Goal: Task Accomplishment & Management: Manage account settings

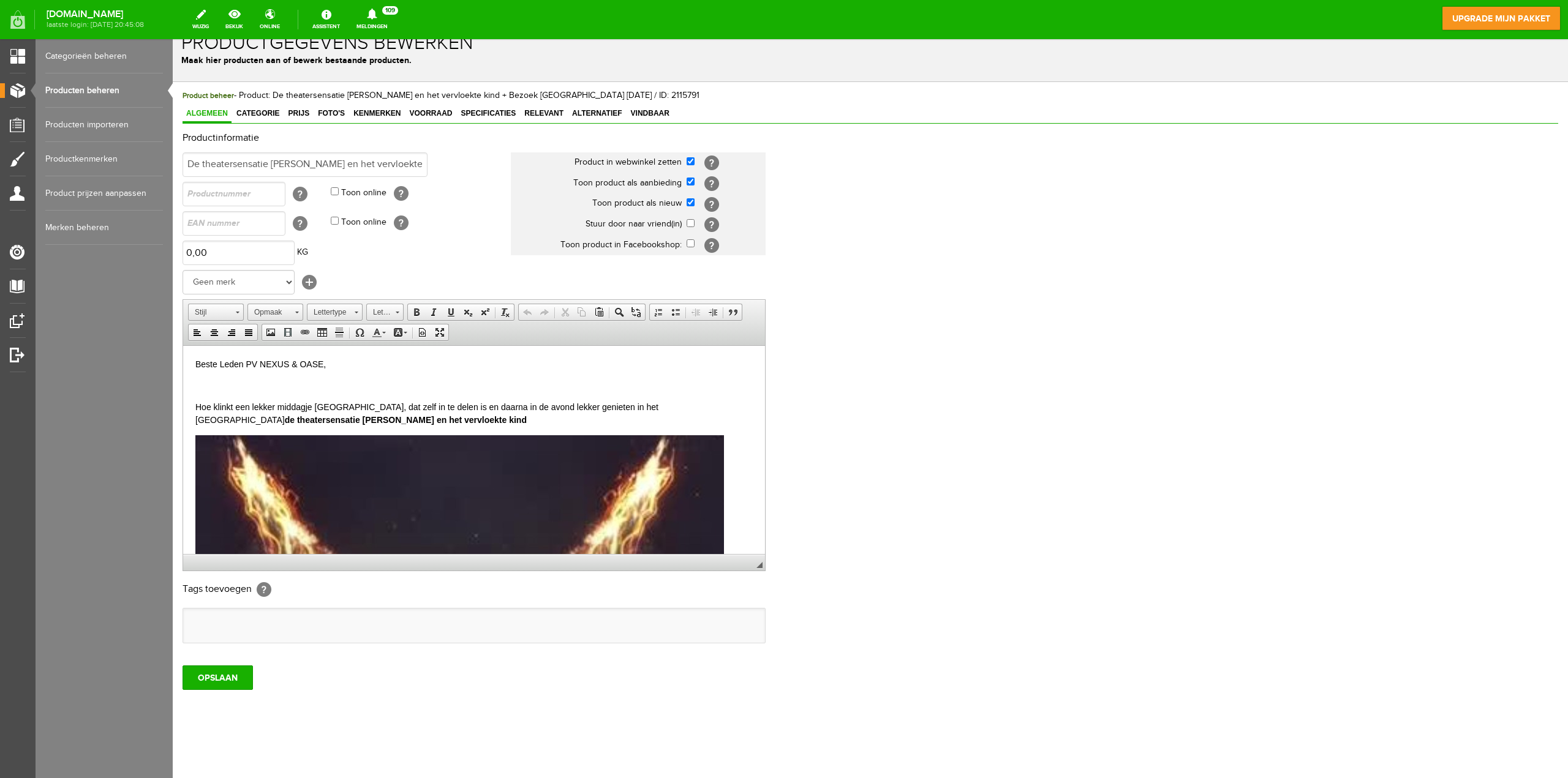
click at [418, 423] on p "Hoe klinkt een lekker middagje [GEOGRAPHIC_DATA], dat zelf in te delen is en da…" at bounding box center [474, 413] width 558 height 26
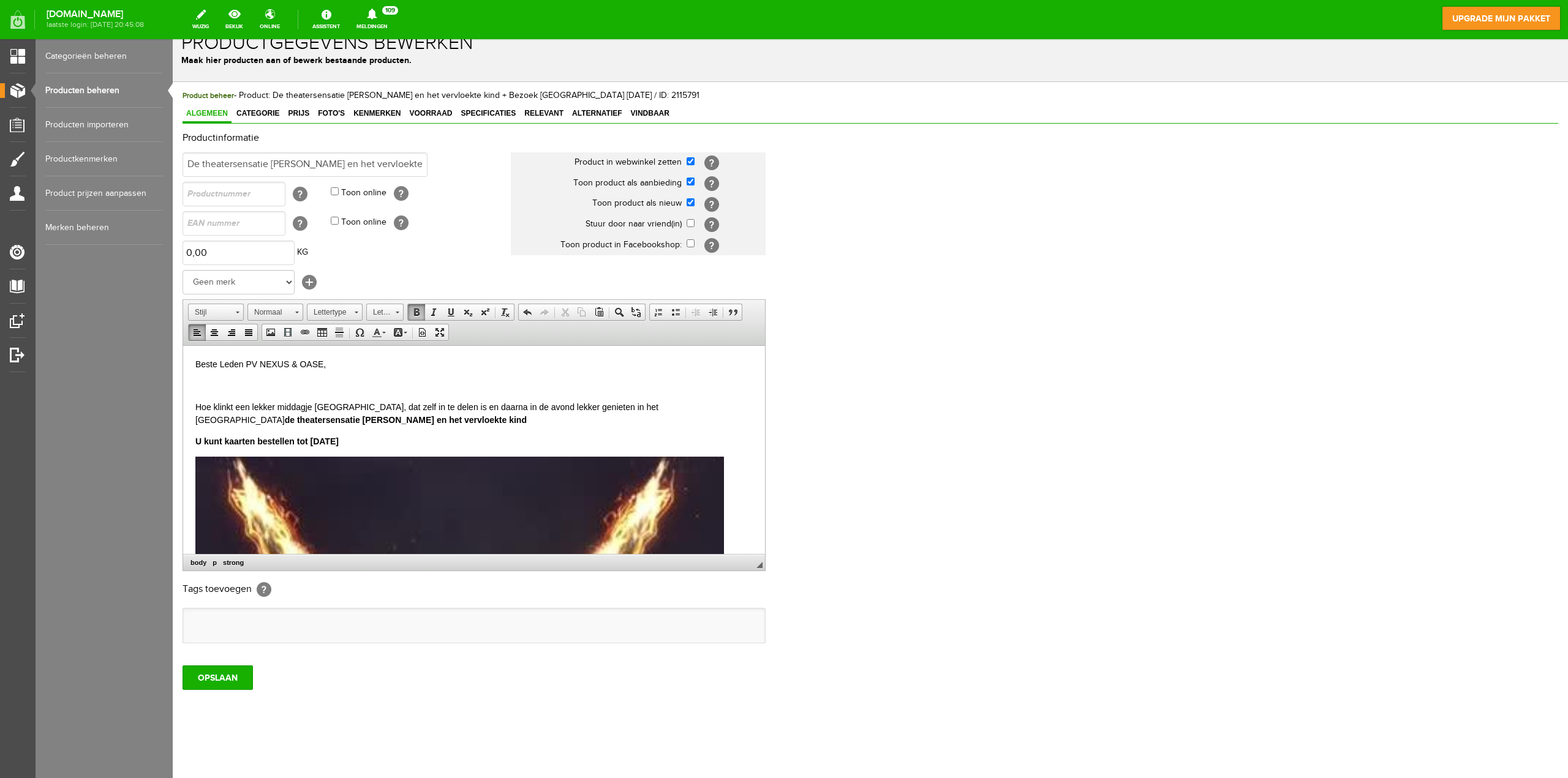
drag, startPoint x: 312, startPoint y: 444, endPoint x: 190, endPoint y: 443, distance: 122.0
click at [380, 331] on span at bounding box center [376, 332] width 10 height 10
click at [375, 376] on span "Kleuren" at bounding box center [375, 379] width 8 height 8
click at [397, 442] on p "U kunt kaarten bestellen tot [DATE]" at bounding box center [474, 441] width 558 height 13
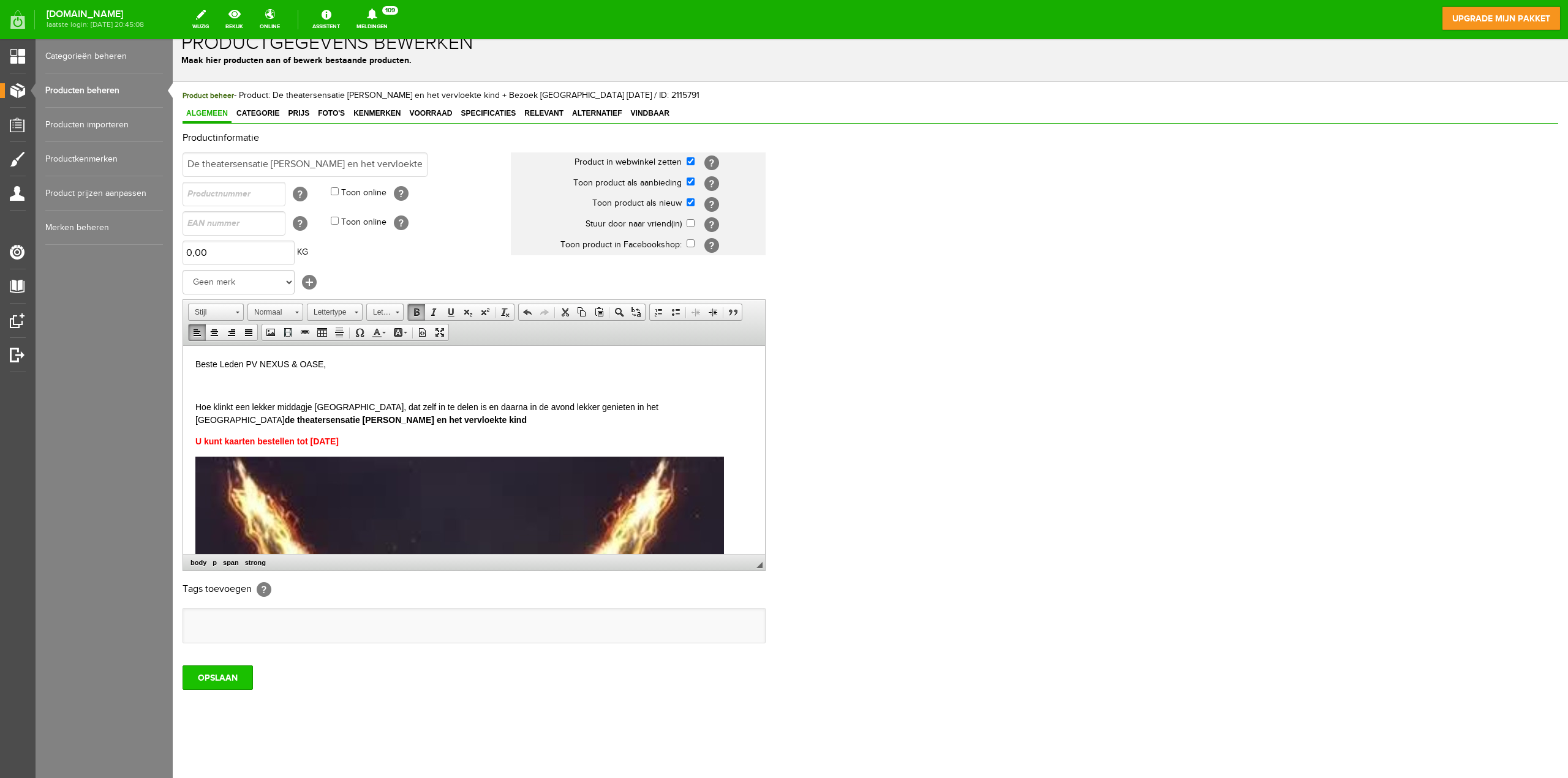
click at [213, 671] on input "OPSLAAN" at bounding box center [217, 677] width 70 height 24
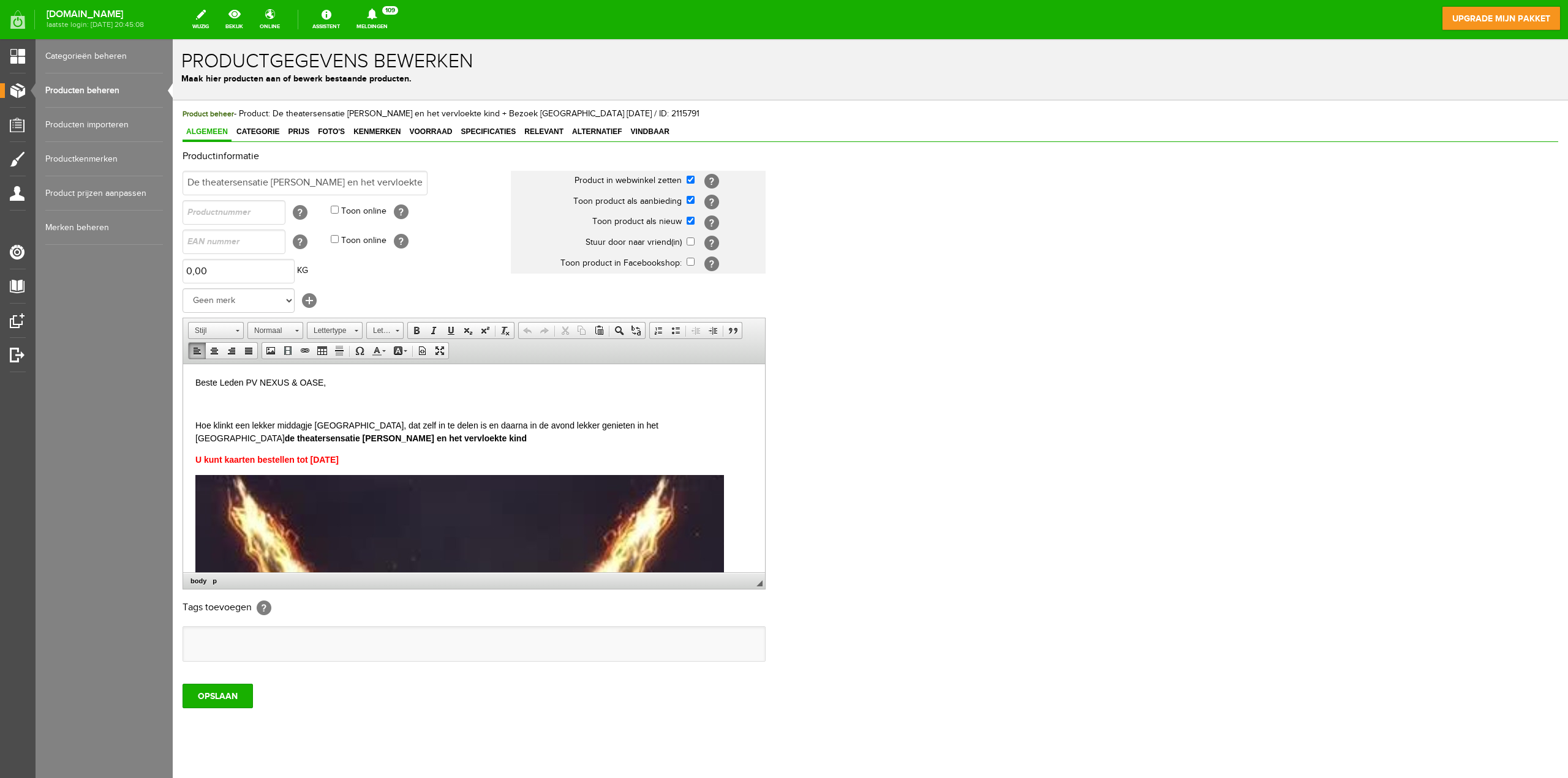
click at [363, 461] on p "U kunt kaarten bestellen tot [DATE]" at bounding box center [474, 459] width 558 height 13
click at [205, 697] on input "OPSLAAN" at bounding box center [217, 696] width 70 height 24
